Goal: Task Accomplishment & Management: Manage account settings

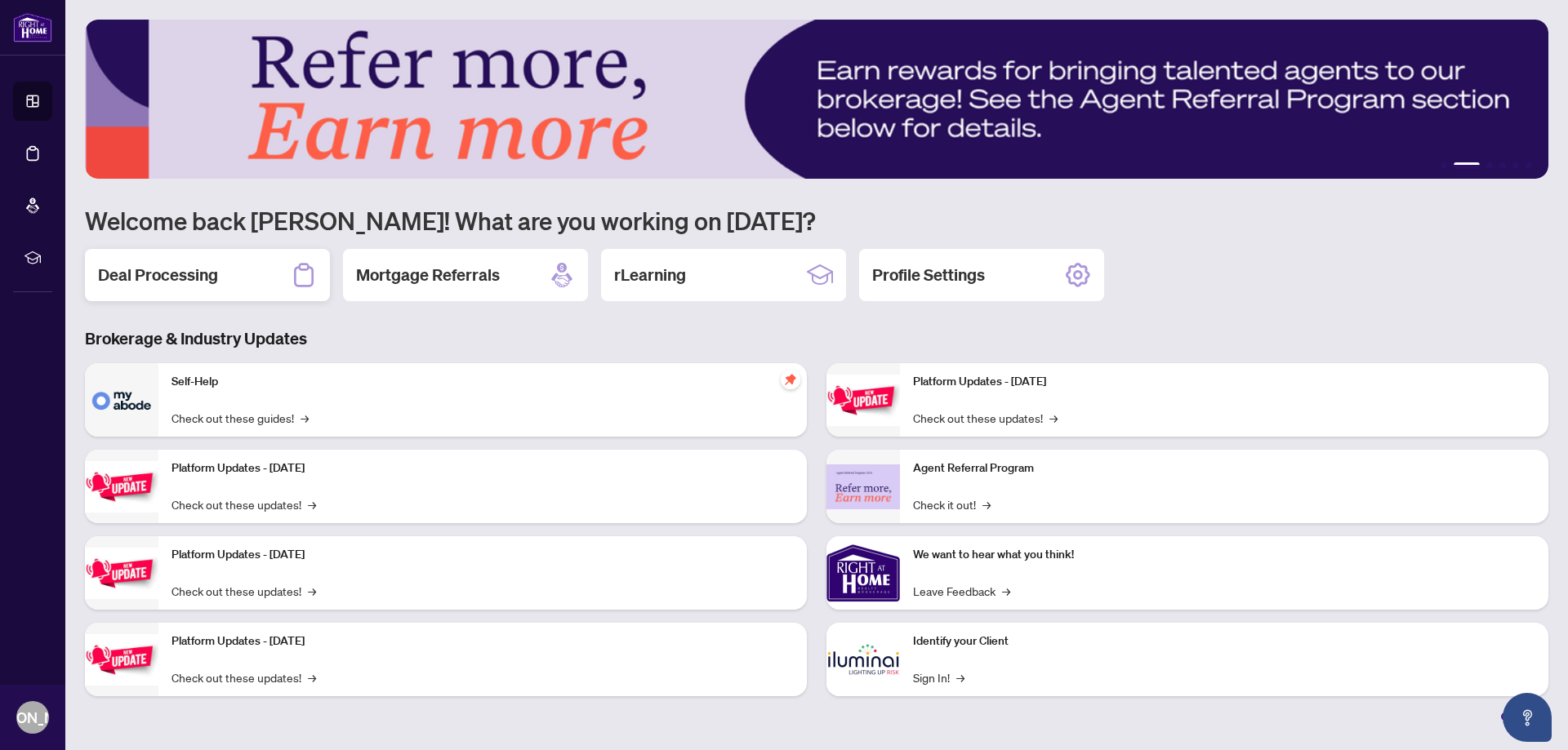
click at [135, 274] on h2 "Deal Processing" at bounding box center [158, 275] width 120 height 23
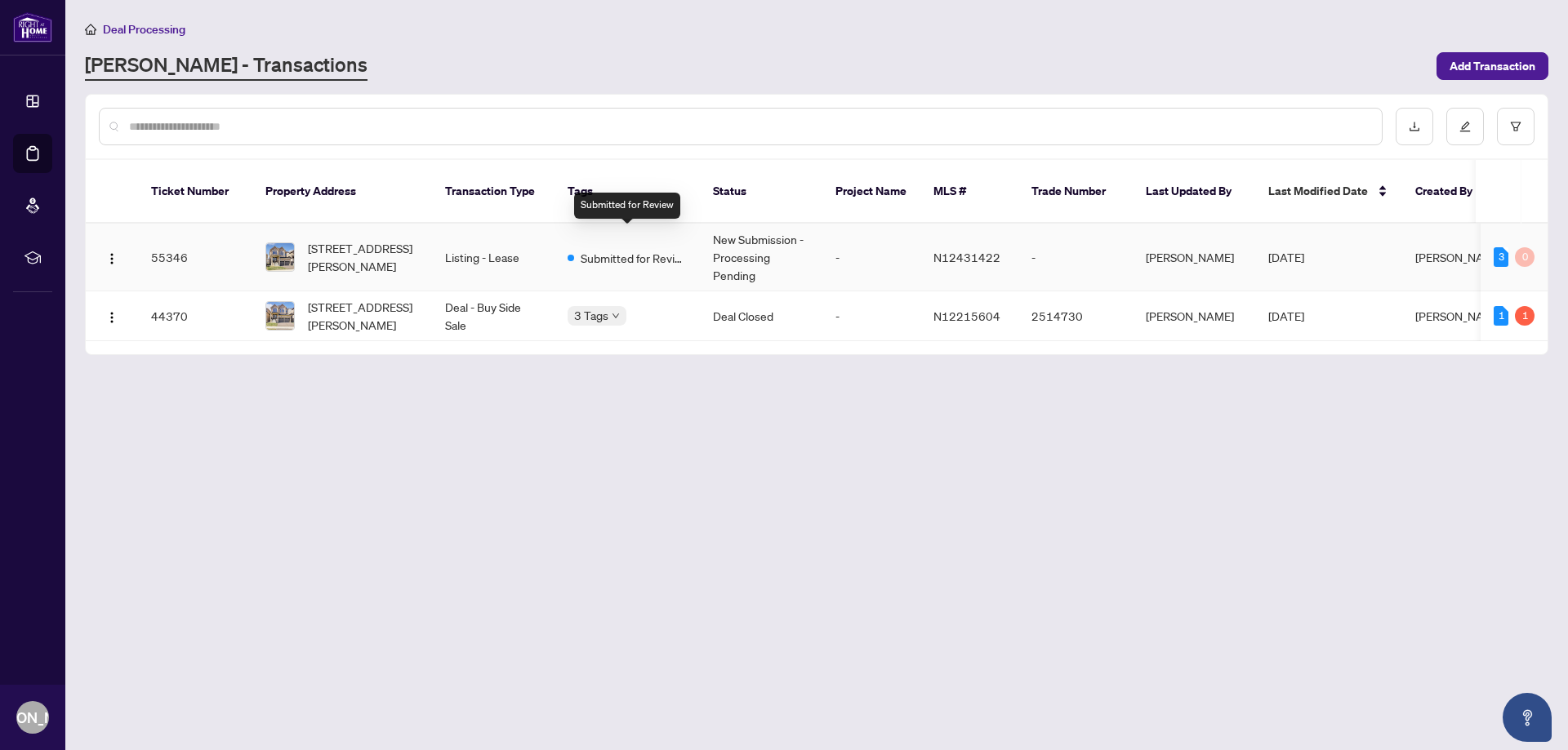
click at [585, 249] on span "Submitted for Review" at bounding box center [633, 258] width 106 height 18
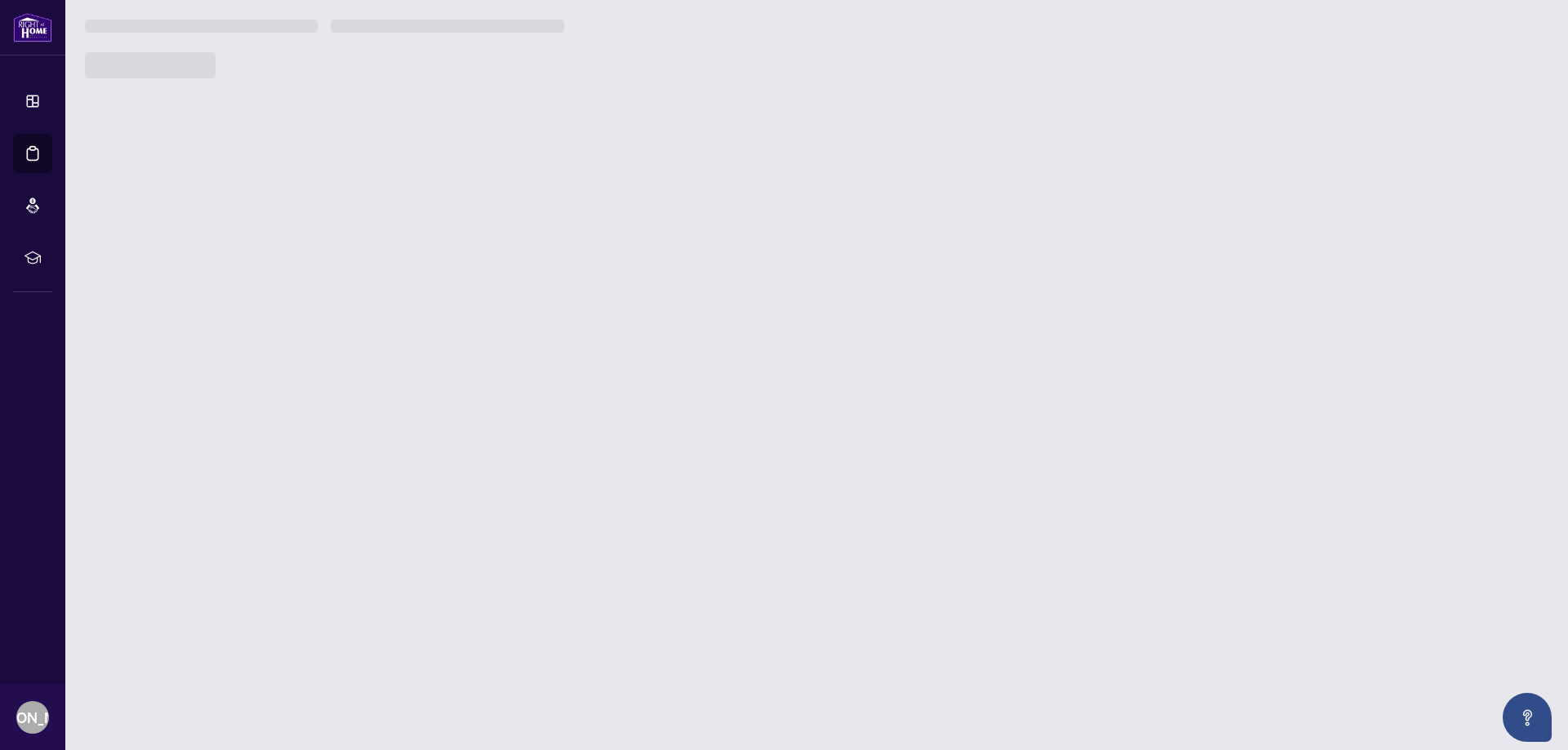
click at [585, 231] on main "Deal Processing [PERSON_NAME] - Transactions Add Transaction Ticket Number Prop…" at bounding box center [817, 375] width 1503 height 750
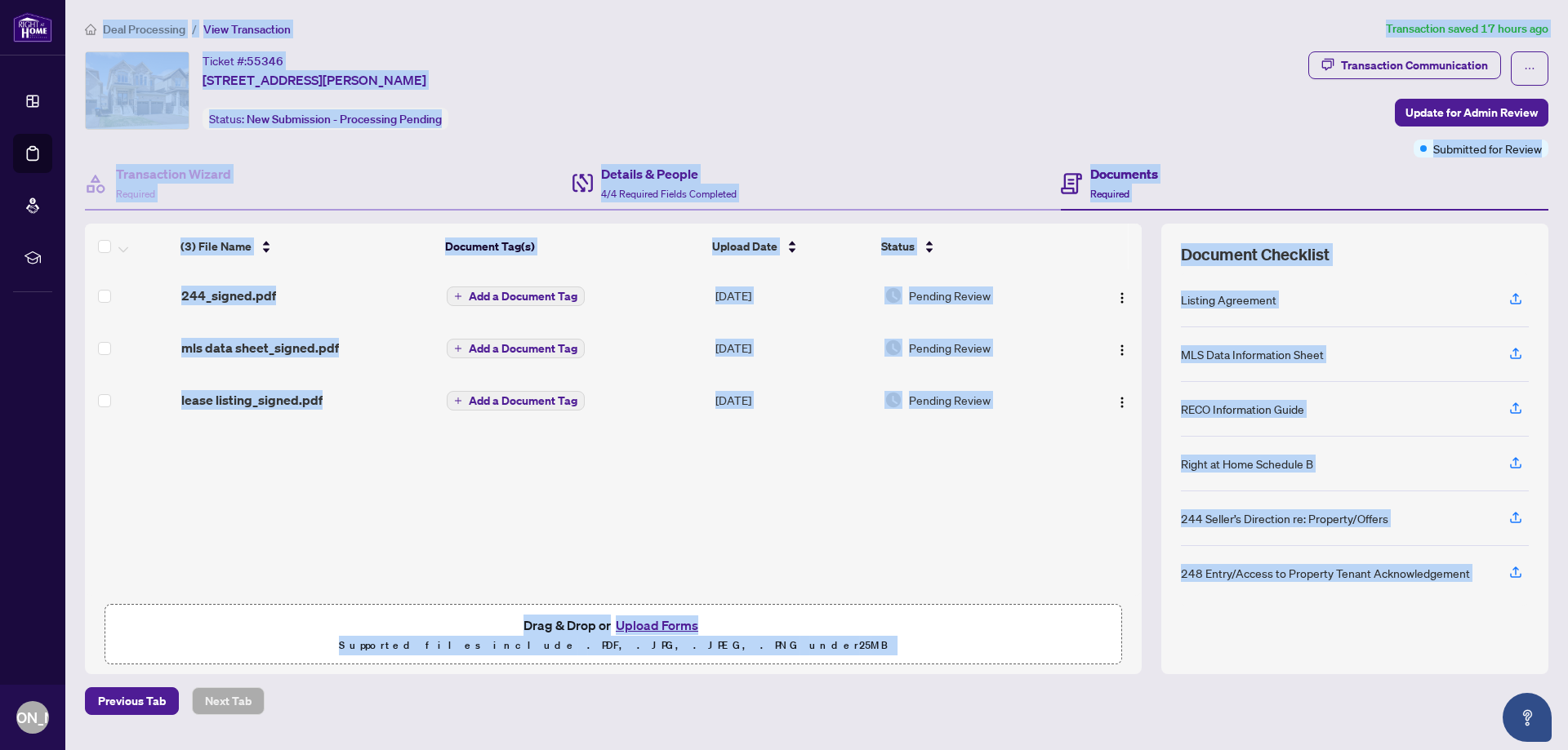
click at [922, 160] on div "Details & People 4/4 Required Fields Completed" at bounding box center [816, 185] width 488 height 53
click at [923, 160] on div "Details & People 4/4 Required Fields Completed" at bounding box center [816, 185] width 488 height 53
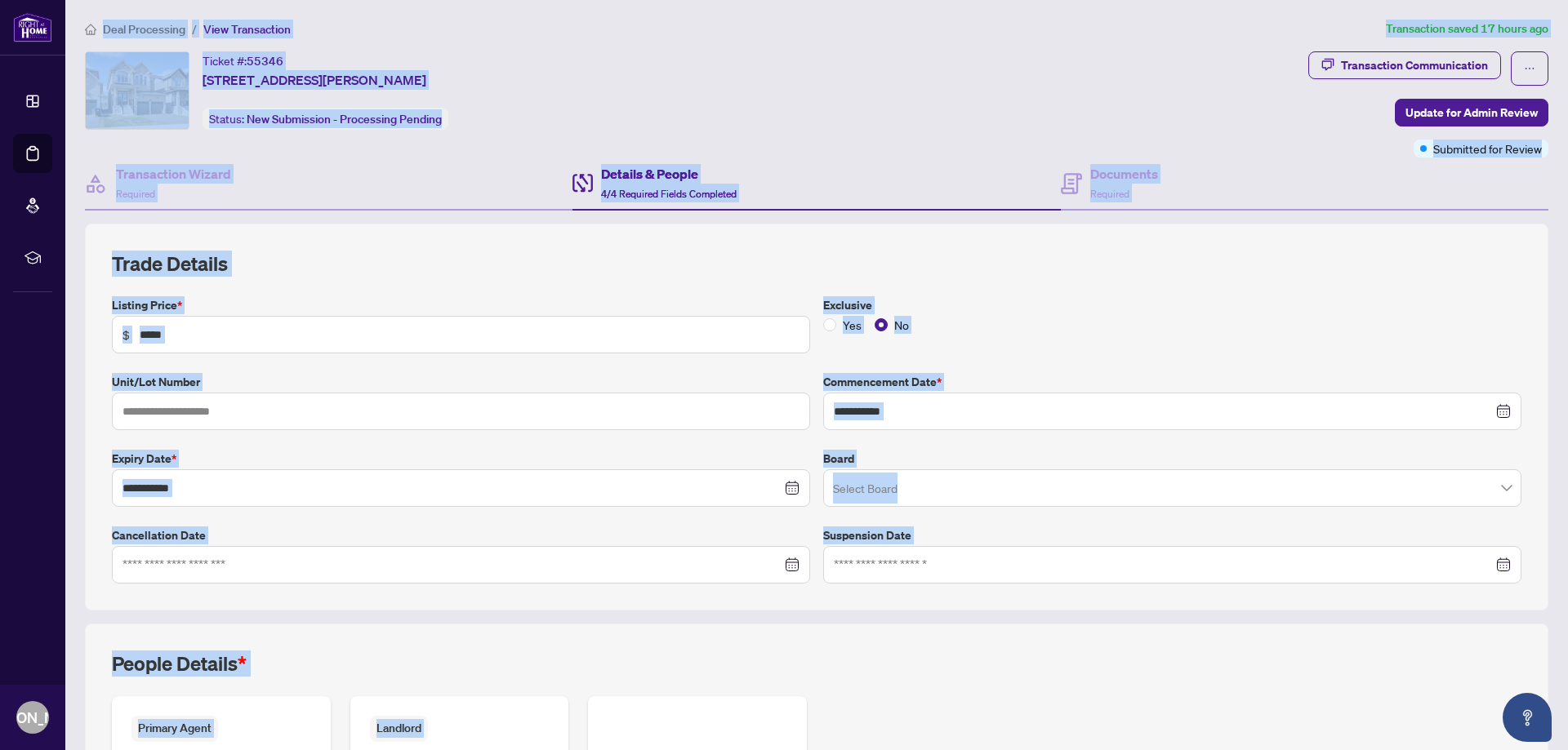
type input "**********"
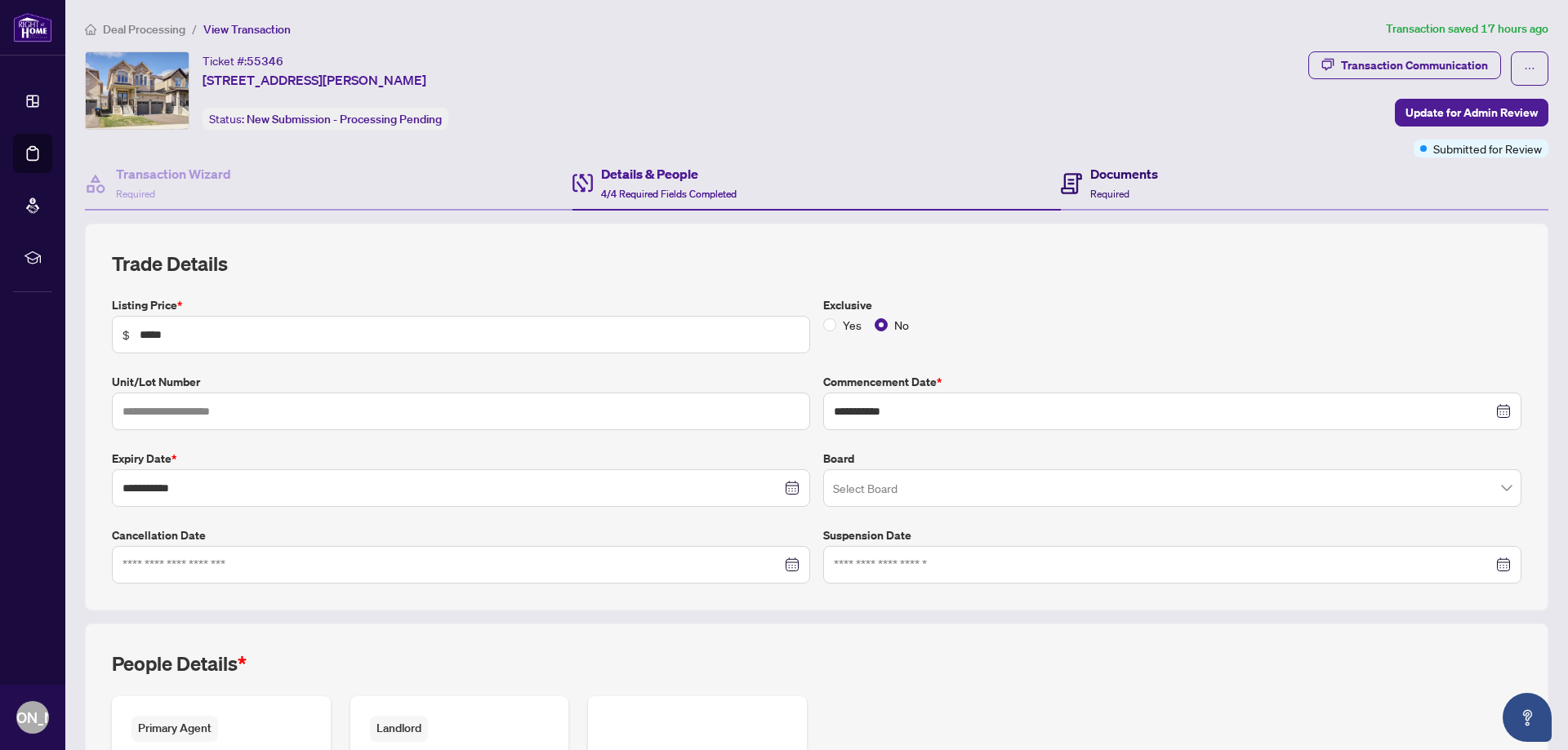
click at [1076, 182] on div "Documents Required" at bounding box center [1109, 183] width 97 height 38
